Goal: Transaction & Acquisition: Purchase product/service

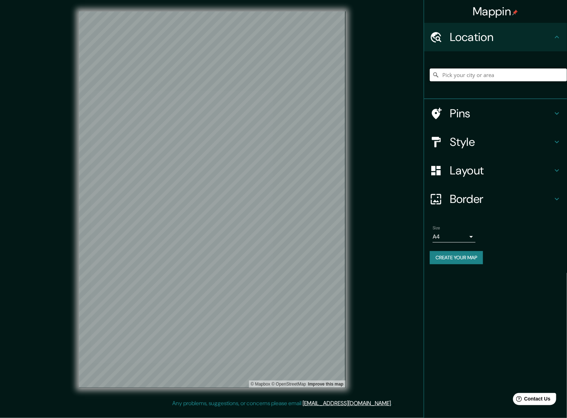
click at [462, 69] on input "Pick your city or area" at bounding box center [497, 75] width 137 height 13
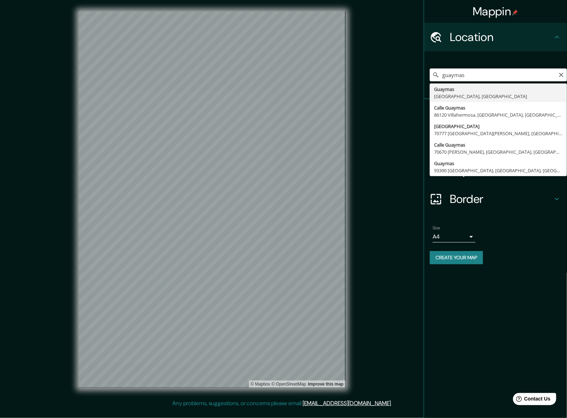
type input "Guaymas, [GEOGRAPHIC_DATA], [GEOGRAPHIC_DATA]"
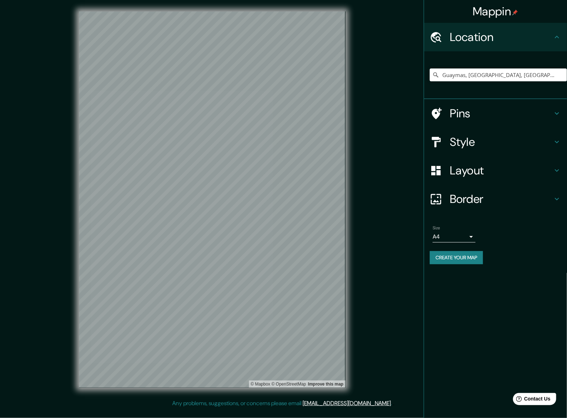
click at [517, 164] on h4 "Layout" at bounding box center [500, 171] width 103 height 14
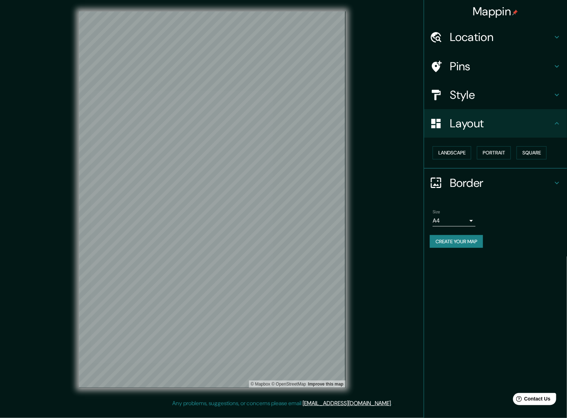
click at [552, 116] on h4 "Layout" at bounding box center [500, 123] width 103 height 14
click at [557, 119] on icon at bounding box center [556, 123] width 9 height 9
click at [558, 94] on icon at bounding box center [556, 95] width 4 height 2
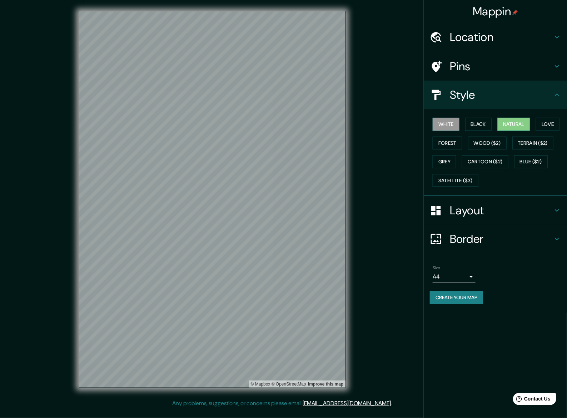
click at [502, 118] on button "Natural" at bounding box center [513, 124] width 33 height 13
click at [514, 137] on button "Terrain ($2)" at bounding box center [532, 143] width 41 height 13
click at [489, 137] on button "Wood ($2)" at bounding box center [487, 143] width 39 height 13
click at [449, 137] on button "Forest" at bounding box center [447, 143] width 30 height 13
click at [447, 155] on button "Grey" at bounding box center [444, 161] width 24 height 13
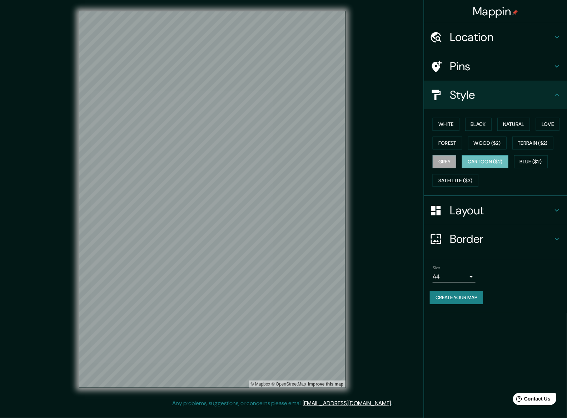
click at [484, 155] on button "Cartoon ($2)" at bounding box center [485, 161] width 46 height 13
click at [464, 174] on button "Satellite ($3)" at bounding box center [455, 180] width 46 height 13
click at [446, 118] on button "White" at bounding box center [445, 124] width 27 height 13
click at [550, 59] on h4 "Pins" at bounding box center [500, 66] width 103 height 14
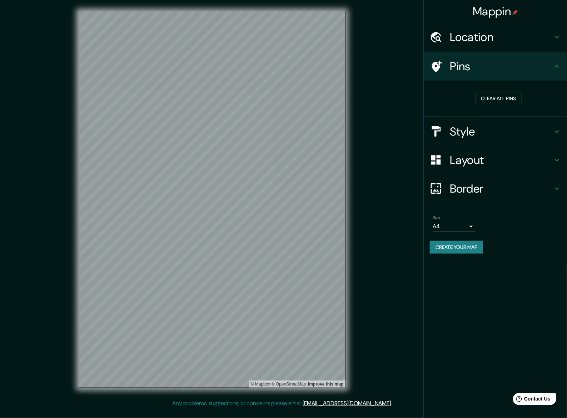
click at [554, 35] on icon at bounding box center [556, 37] width 9 height 9
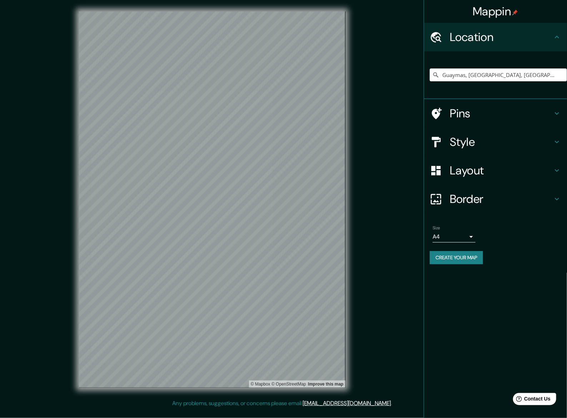
click at [554, 35] on icon at bounding box center [556, 37] width 9 height 9
click at [540, 164] on h4 "Layout" at bounding box center [500, 171] width 103 height 14
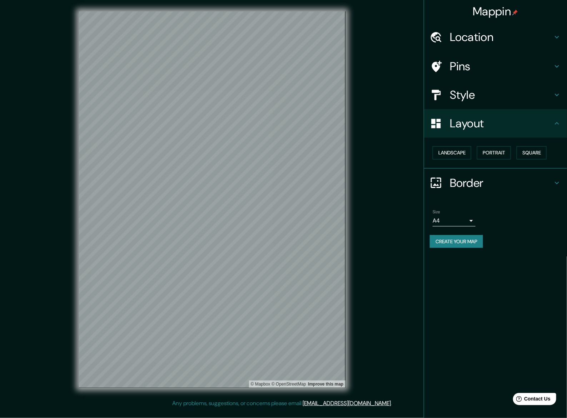
click at [552, 176] on h4 "Border" at bounding box center [500, 183] width 103 height 14
